Goal: Task Accomplishment & Management: Use online tool/utility

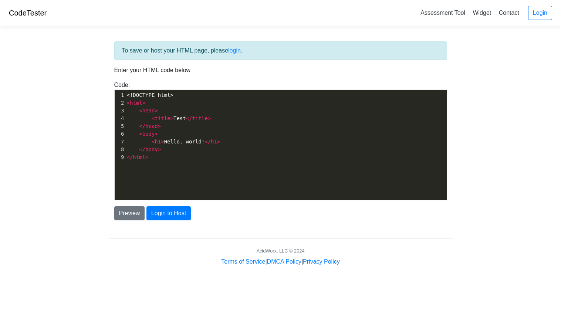
click at [296, 142] on pre "< h1 > Hello, world! </ h1 >" at bounding box center [286, 142] width 322 height 8
click at [548, 12] on link "Login" at bounding box center [540, 13] width 24 height 14
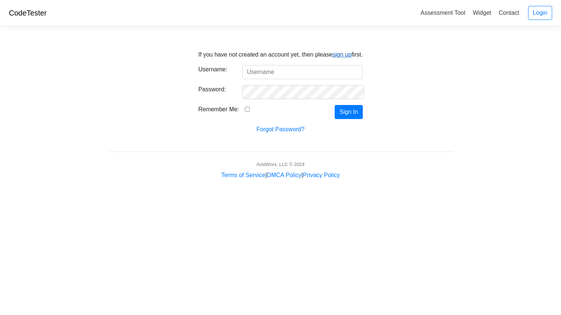
click at [335, 56] on link "sign up" at bounding box center [342, 54] width 19 height 6
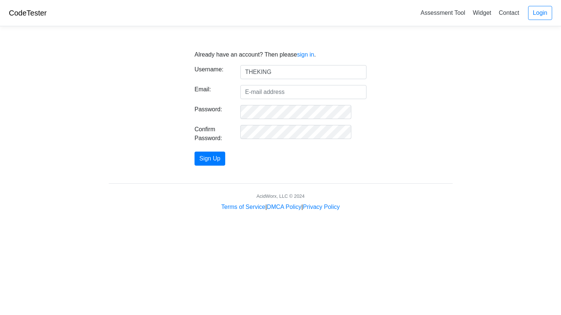
type input "THEKING"
click at [303, 91] on input "Email:" at bounding box center [304, 92] width 126 height 14
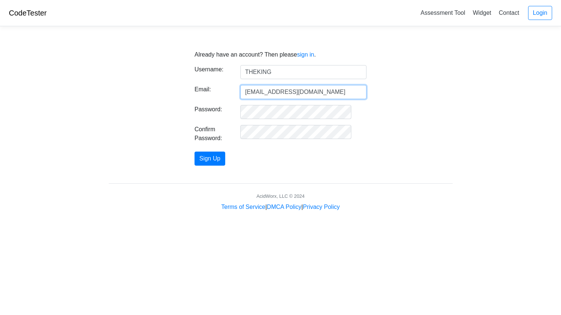
type input "aryandha8447@k12.ipsd.org"
click at [217, 161] on button "Sign Up" at bounding box center [210, 159] width 31 height 14
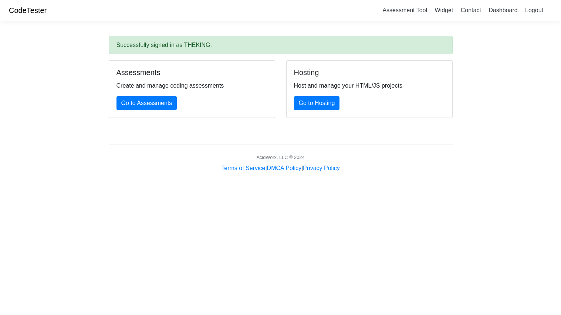
click at [410, 185] on html "CodeTester Assessment Tool Widget Contact Dashboard Logout Successfully signed …" at bounding box center [280, 95] width 561 height 191
click at [315, 101] on link "Go to Hosting" at bounding box center [317, 103] width 46 height 14
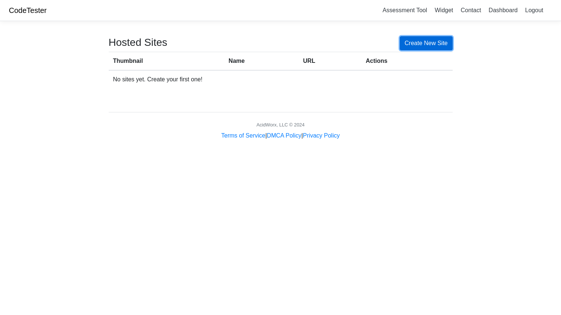
click at [437, 43] on link "Create New Site" at bounding box center [426, 43] width 53 height 14
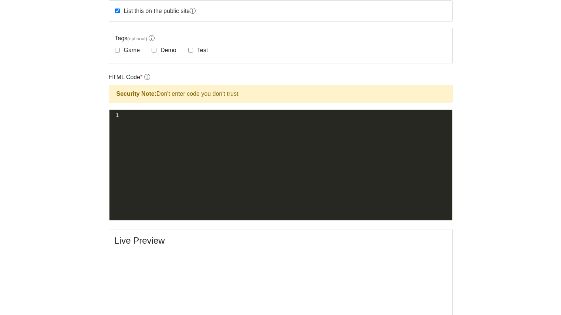
scroll to position [172, 0]
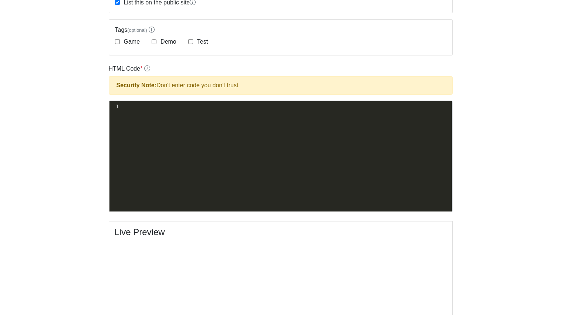
click at [249, 114] on div "xxxxxxxxxx 1 ​" at bounding box center [287, 161] width 354 height 121
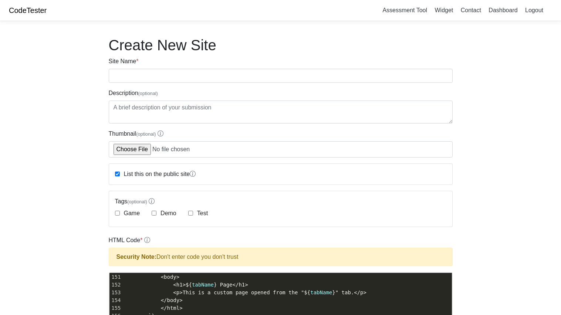
scroll to position [0, 0]
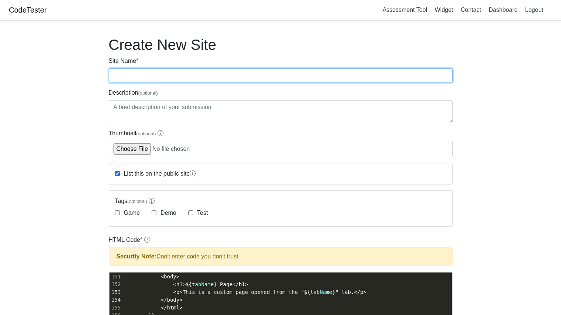
click at [187, 75] on input "Site Name *" at bounding box center [281, 75] width 344 height 14
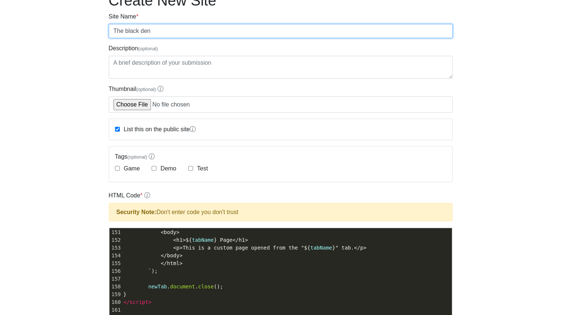
scroll to position [47, 0]
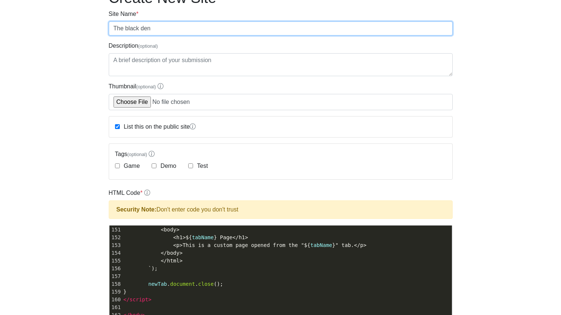
type input "The black den"
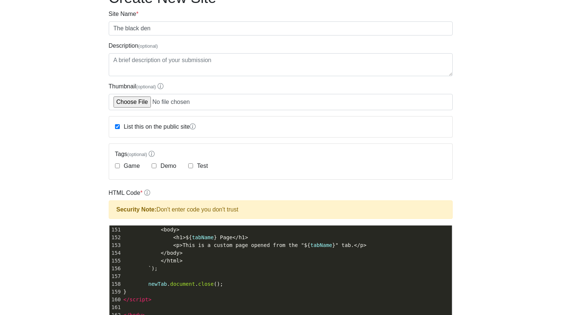
click at [120, 128] on div "List this on the public site" at bounding box center [155, 126] width 81 height 9
click at [118, 126] on input "List this on the public site" at bounding box center [117, 126] width 5 height 5
checkbox input "false"
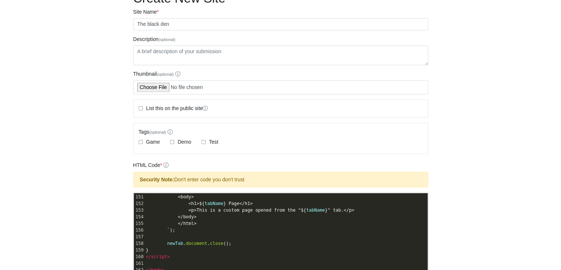
scroll to position [0, 0]
